Goal: Task Accomplishment & Management: Use online tool/utility

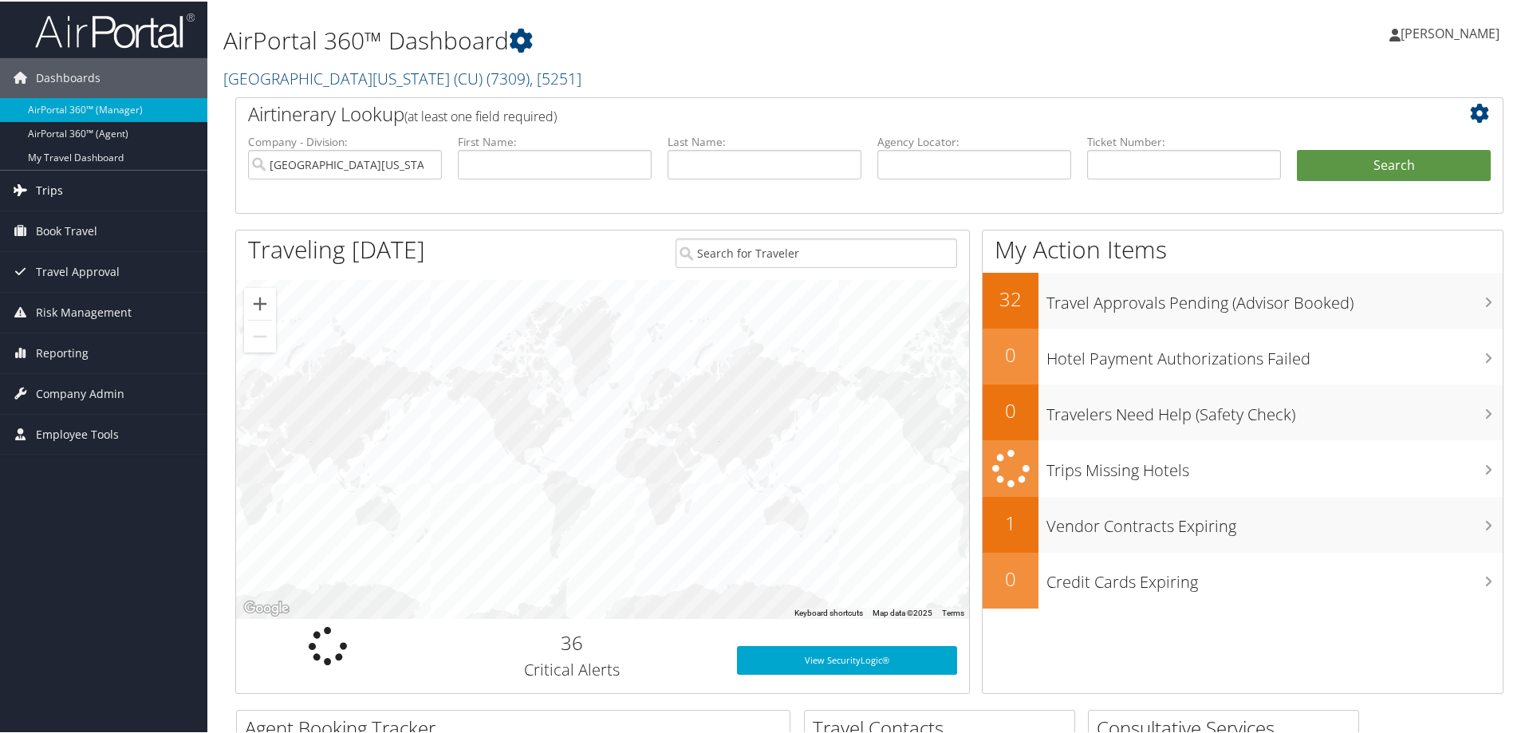
click at [57, 185] on span "Trips" at bounding box center [49, 189] width 27 height 40
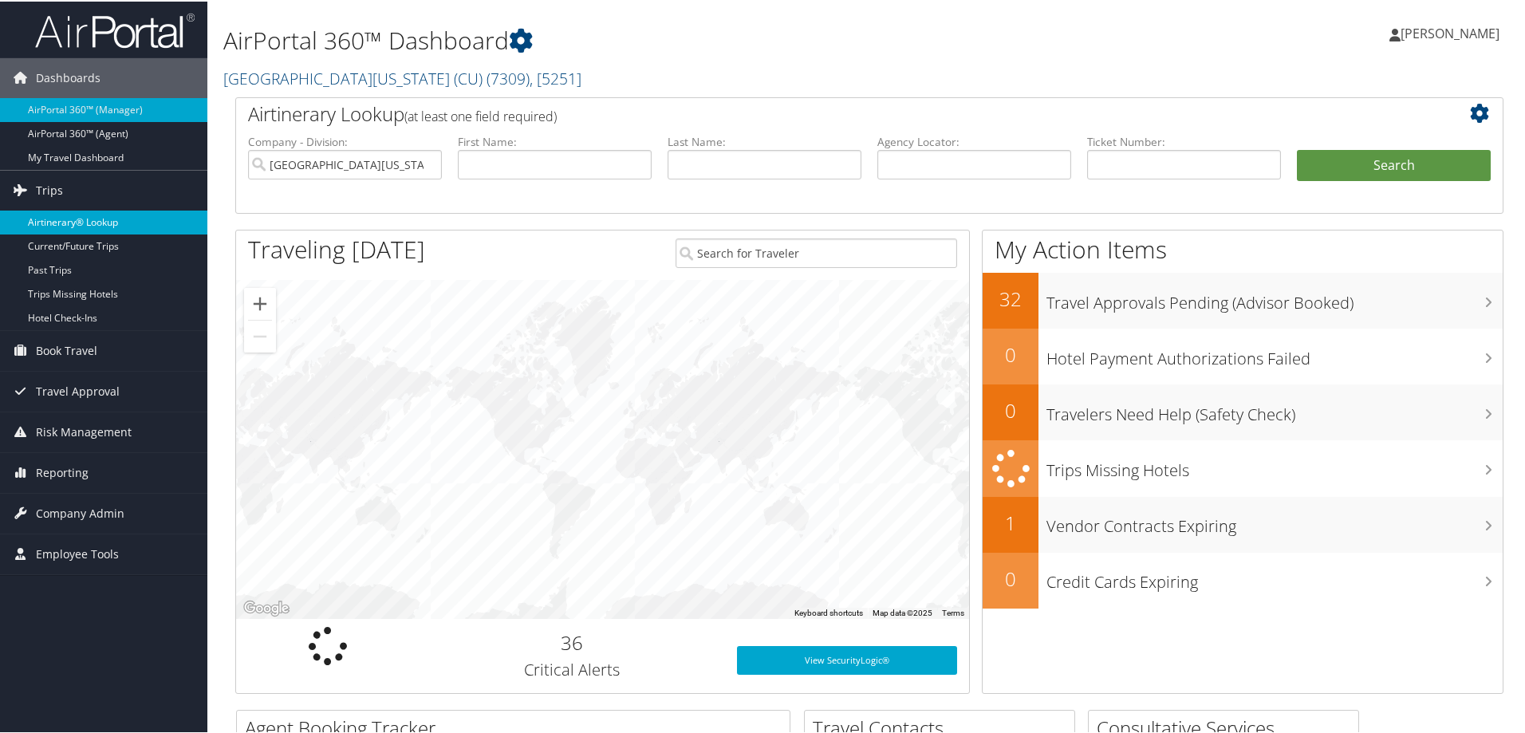
click at [59, 214] on link "Airtinerary® Lookup" at bounding box center [103, 221] width 207 height 24
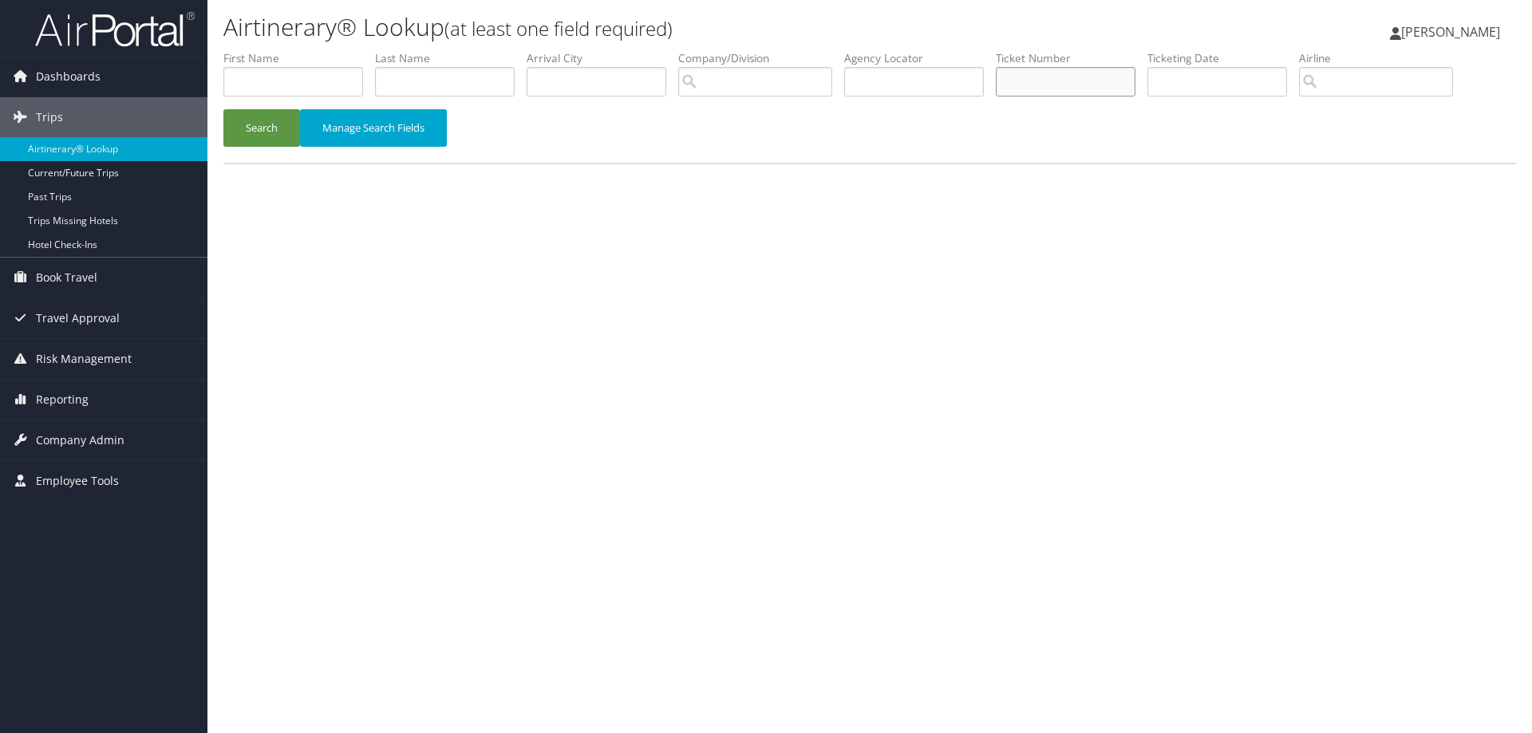
click at [1076, 77] on input "text" at bounding box center [1066, 82] width 140 height 30
type input "016730813843"
click at [271, 134] on button "Search" at bounding box center [261, 127] width 77 height 37
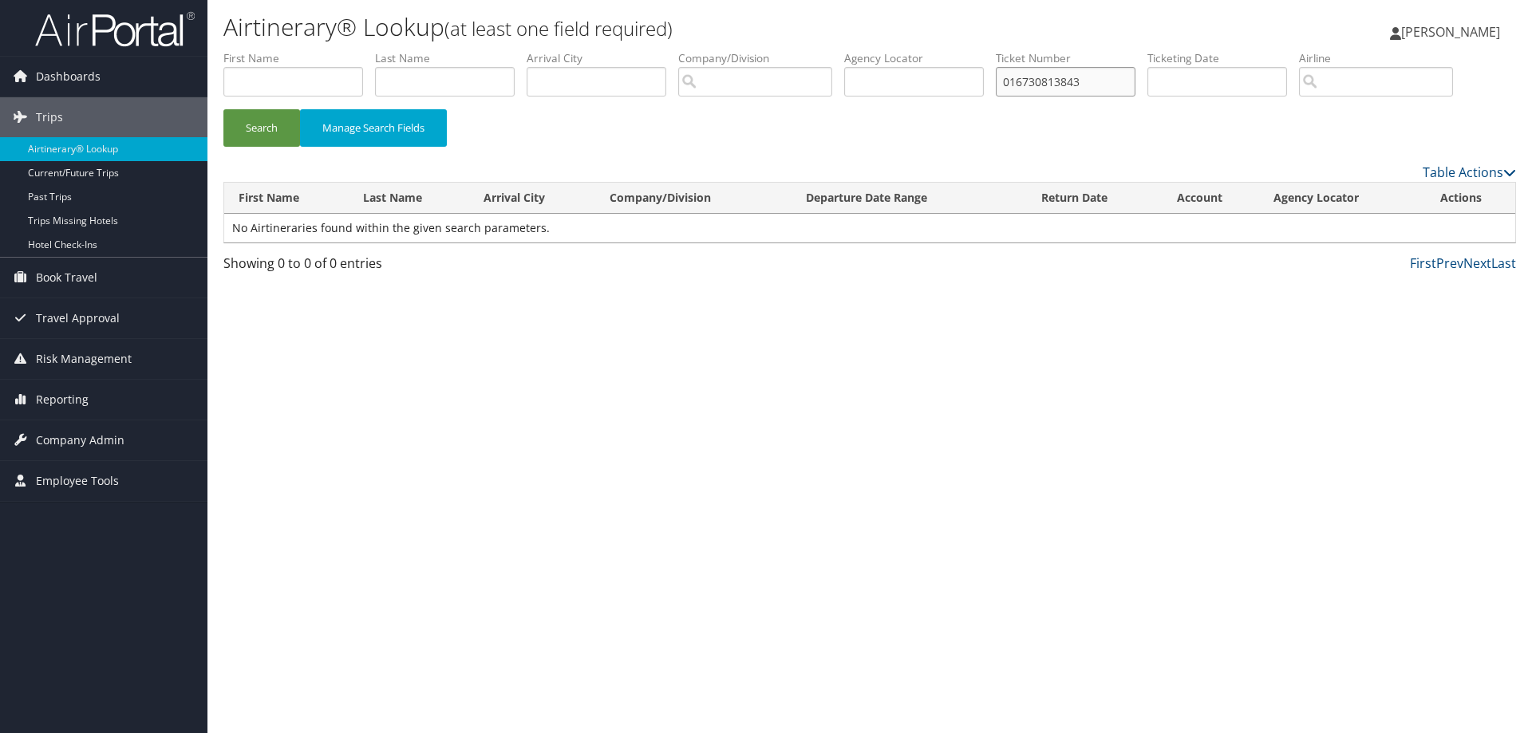
drag, startPoint x: 1102, startPoint y: 87, endPoint x: 992, endPoint y: 95, distance: 111.2
click at [992, 50] on ul "First Name Last Name Departure City Arrival City Company/Division Airport/City …" at bounding box center [869, 50] width 1292 height 0
click at [1089, 79] on input "text" at bounding box center [1066, 82] width 140 height 30
paste input "0167308138437"
type input "0167308138437"
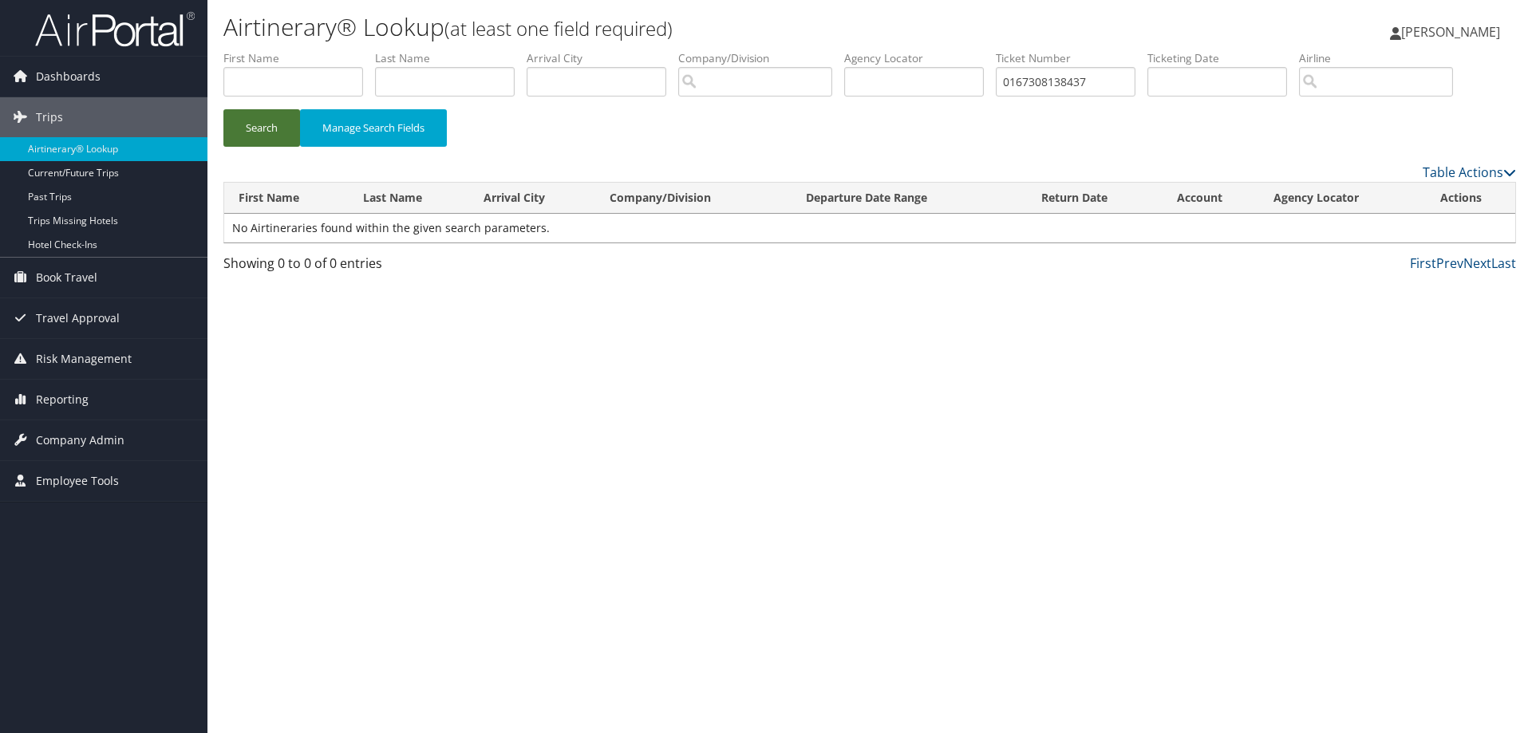
click at [288, 126] on button "Search" at bounding box center [261, 127] width 77 height 37
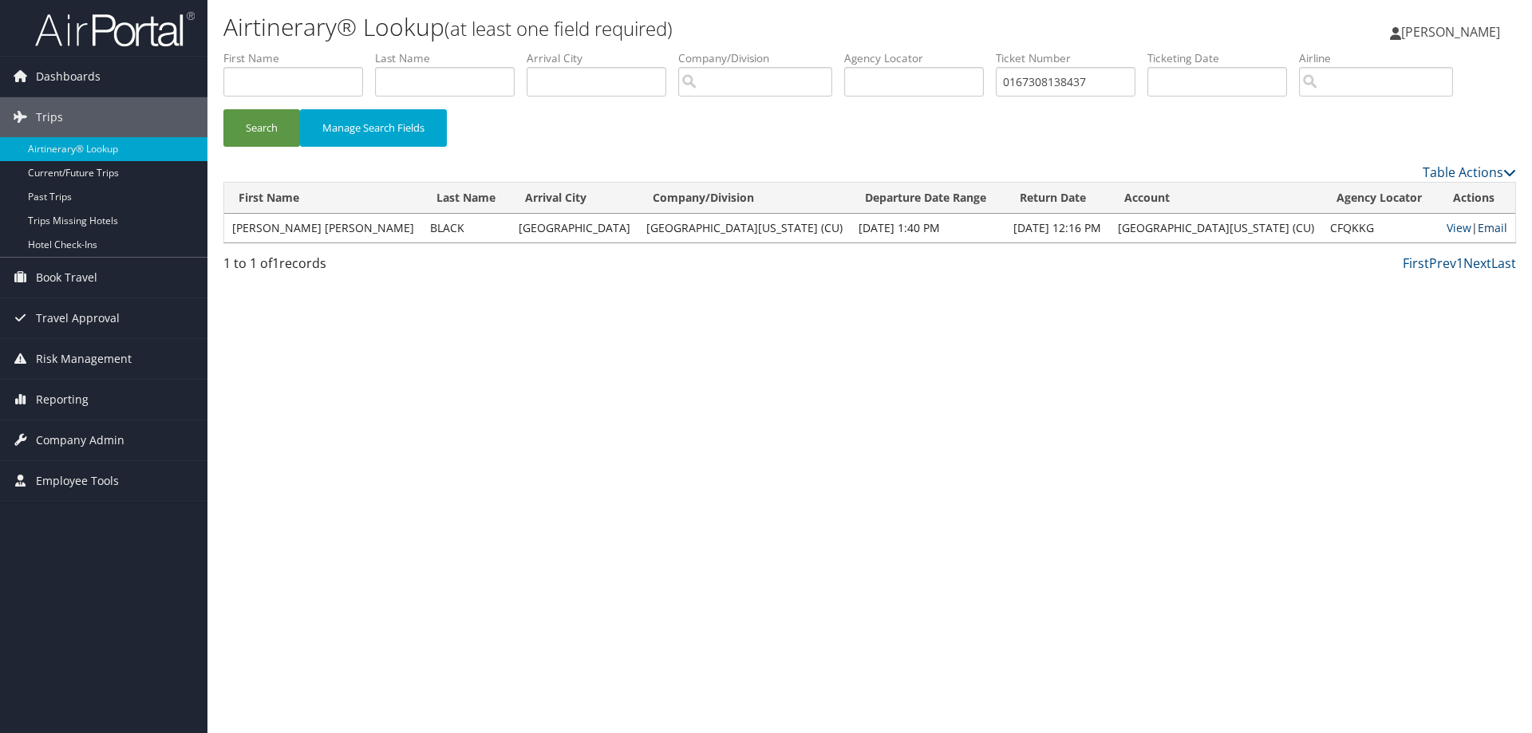
click at [1482, 230] on link "Email" at bounding box center [1492, 227] width 30 height 15
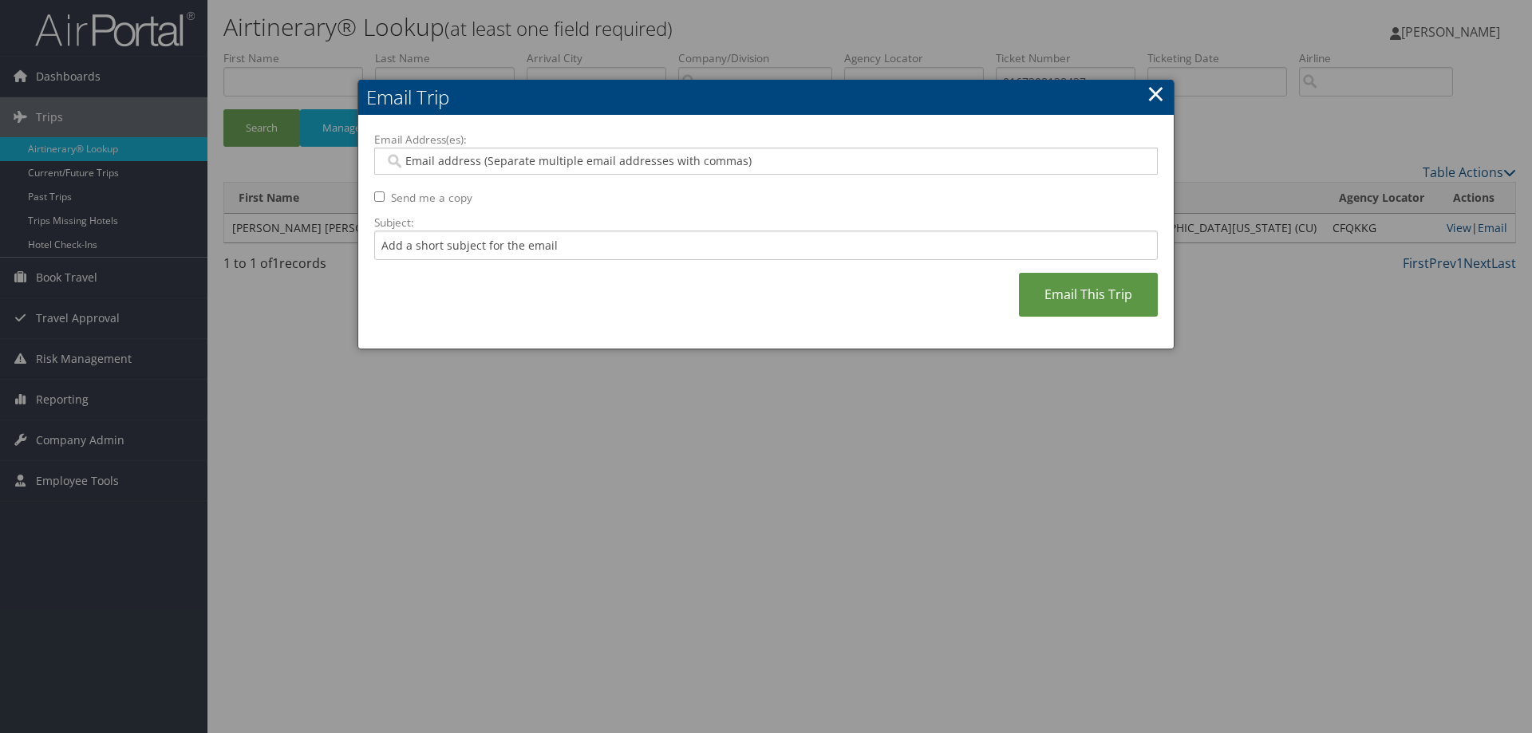
click at [621, 159] on input "Email Address(es):" at bounding box center [765, 161] width 762 height 16
type input "ruhi"
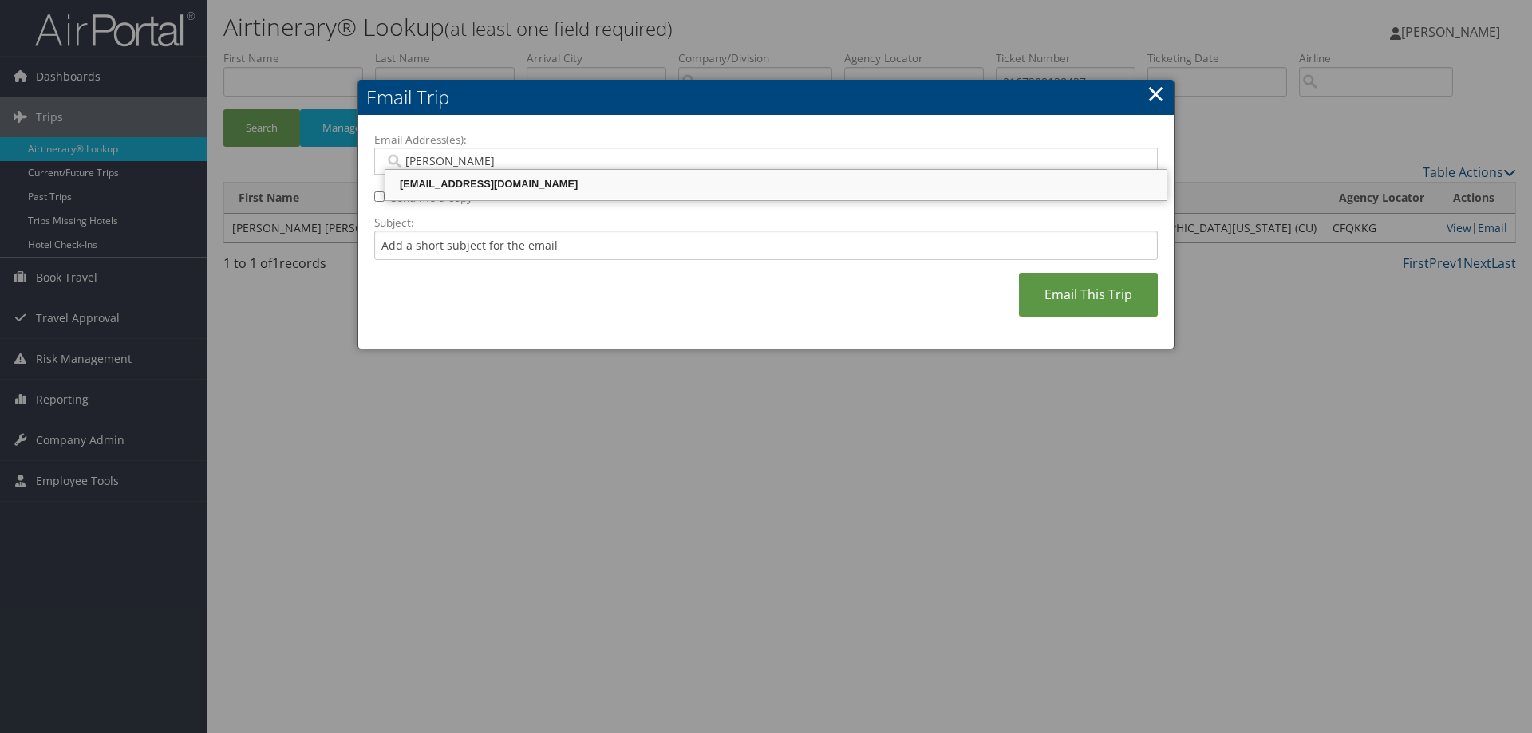
click at [685, 184] on div "ruhiyah.issah@cuanschutz.edu" at bounding box center [776, 184] width 776 height 16
type input "ruhiyah.issah@cuanschutz.edu"
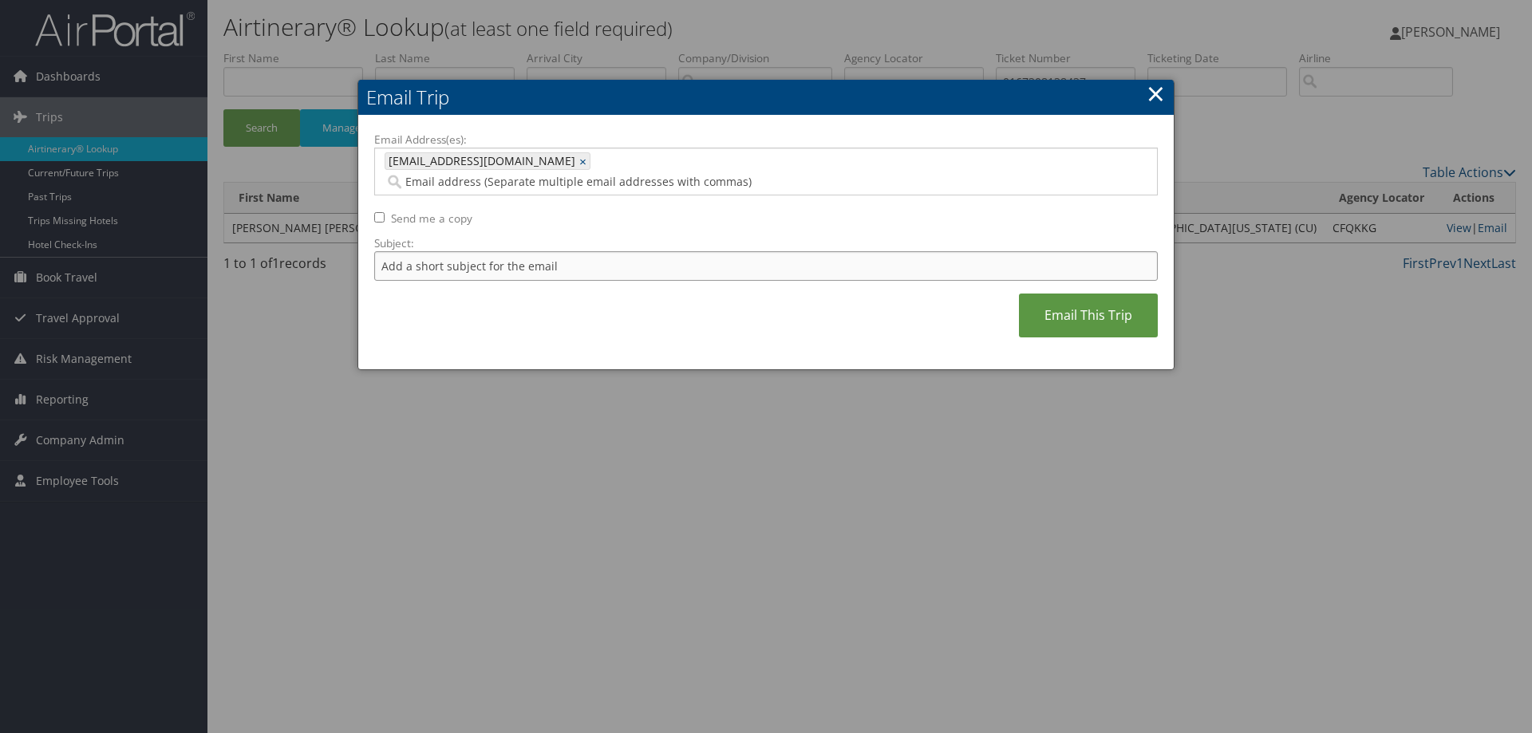
paste input "0167308138437"
type input "0167308138437"
drag, startPoint x: 1065, startPoint y: 289, endPoint x: 1110, endPoint y: 290, distance: 44.7
click at [1066, 294] on link "Email This Trip" at bounding box center [1088, 316] width 139 height 44
